Goal: Navigation & Orientation: Go to known website

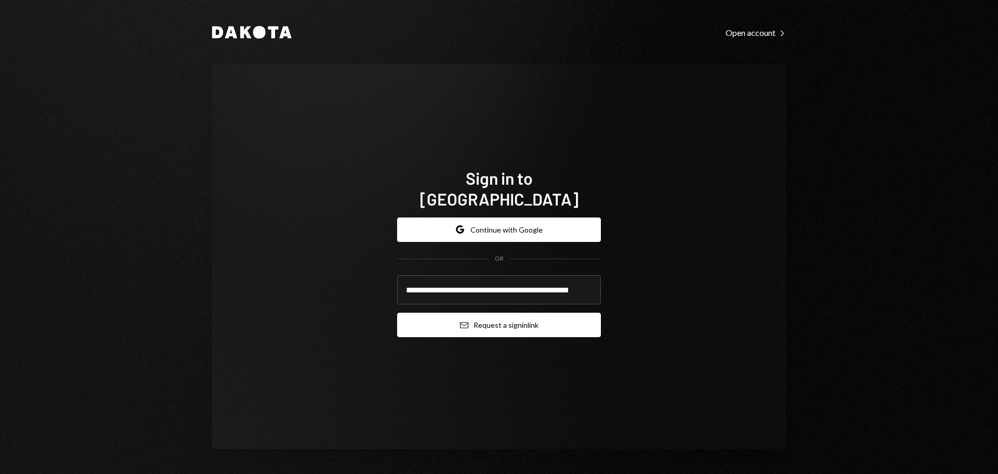
click at [517, 312] on button "Email Request a sign in link" at bounding box center [499, 324] width 204 height 24
